Goal: Task Accomplishment & Management: Complete application form

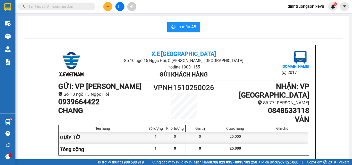
click at [109, 5] on icon "plus" at bounding box center [108, 7] width 4 height 4
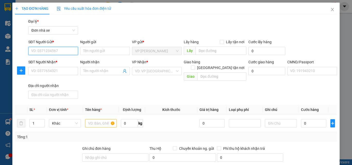
click at [34, 52] on input "SĐT Người Gửi *" at bounding box center [53, 51] width 50 height 8
type input "0903454533"
click at [44, 61] on div "0903454533 - KIWI" at bounding box center [52, 62] width 43 height 6
type input "KIWI"
type input "0918108599"
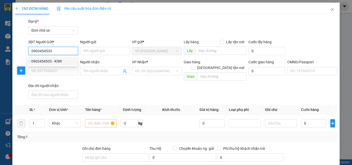
type input "CTY BÌNH AN SINH"
type input "035093002117 [PERSON_NAME]"
type input ", THÔN 4 HÒA HẬU, [PERSON_NAME]"
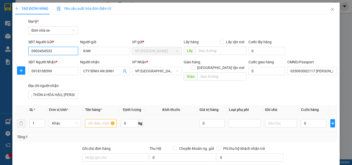
type input "0903454533"
click at [93, 119] on input "text" at bounding box center [101, 123] width 32 height 8
type input "D"
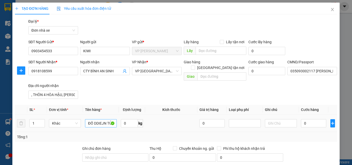
click at [106, 122] on div "ĐỒ DDIEJN TỬ" at bounding box center [101, 123] width 32 height 10
click at [105, 119] on input "ĐỒ DDIEJN TỬ" at bounding box center [101, 123] width 32 height 8
type input "ĐỒ ĐIỆN TỬ"
click at [129, 119] on input "0" at bounding box center [129, 123] width 17 height 8
type input "30"
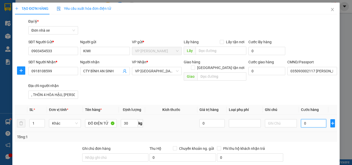
click at [314, 119] on input "0" at bounding box center [313, 123] width 25 height 8
type input "5"
type input "50"
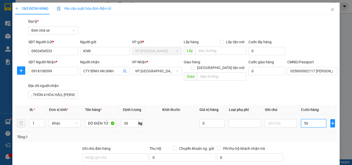
scroll to position [81, 0]
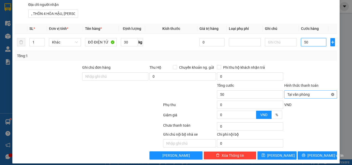
type input "50"
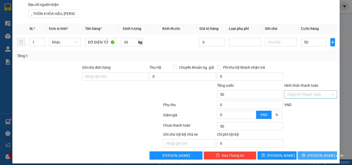
type input "50.000"
click at [320, 153] on span "[PERSON_NAME] và In" at bounding box center [326, 156] width 36 height 6
